Goal: Information Seeking & Learning: Learn about a topic

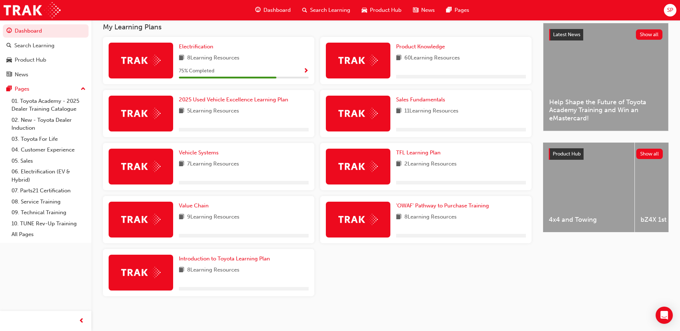
scroll to position [134, 0]
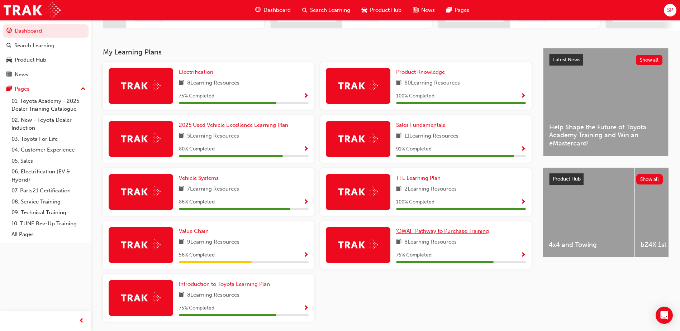
click at [437, 234] on span "'OWAF' Pathway to Purchase Training" at bounding box center [442, 231] width 93 height 6
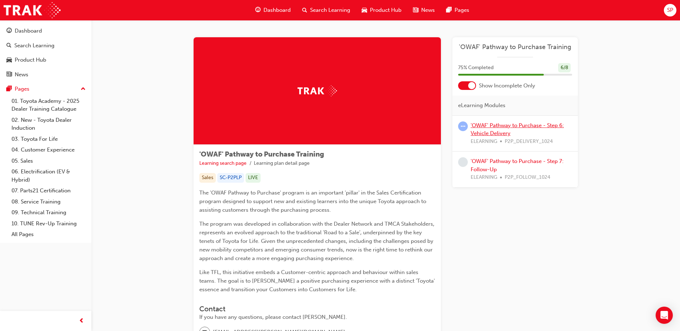
click at [504, 132] on link "'OWAF' Pathway to Purchase - Step 6: Vehicle Delivery" at bounding box center [516, 129] width 93 height 15
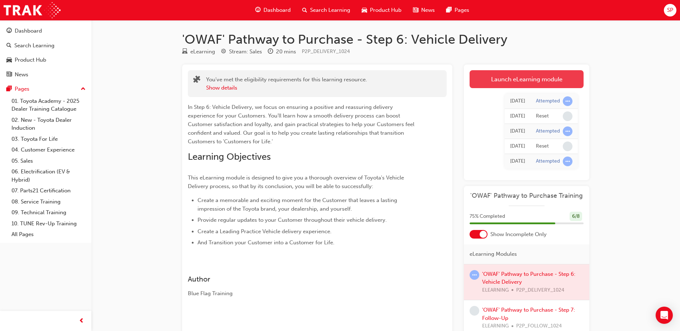
click at [543, 77] on link "Launch eLearning module" at bounding box center [526, 79] width 114 height 18
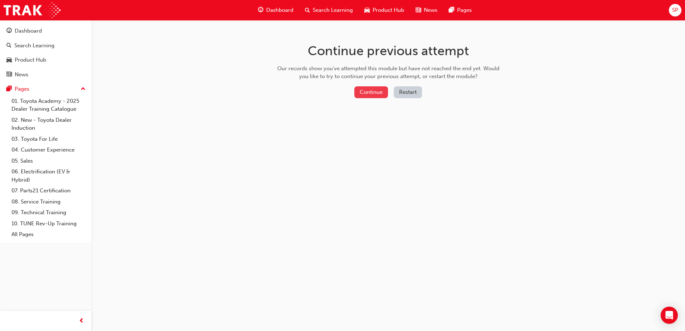
click at [369, 92] on button "Continue" at bounding box center [371, 92] width 34 height 12
